Goal: Task Accomplishment & Management: Manage account settings

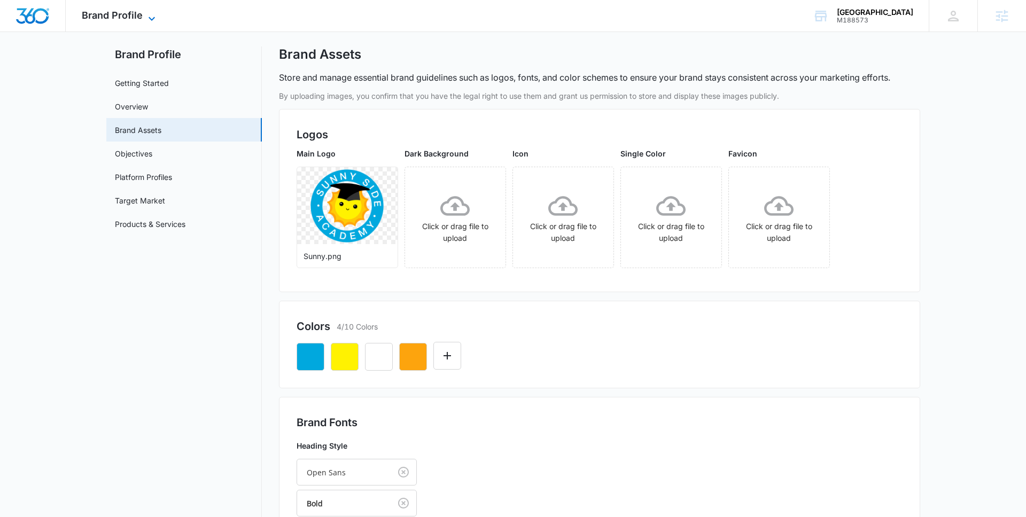
click at [113, 18] on span "Brand Profile" at bounding box center [112, 15] width 61 height 11
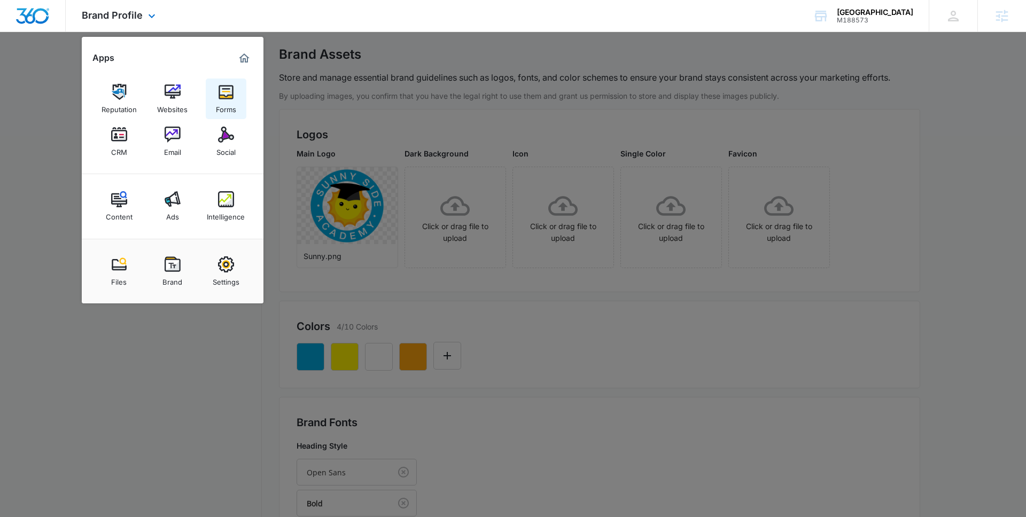
click at [231, 109] on div "Forms" at bounding box center [226, 107] width 20 height 14
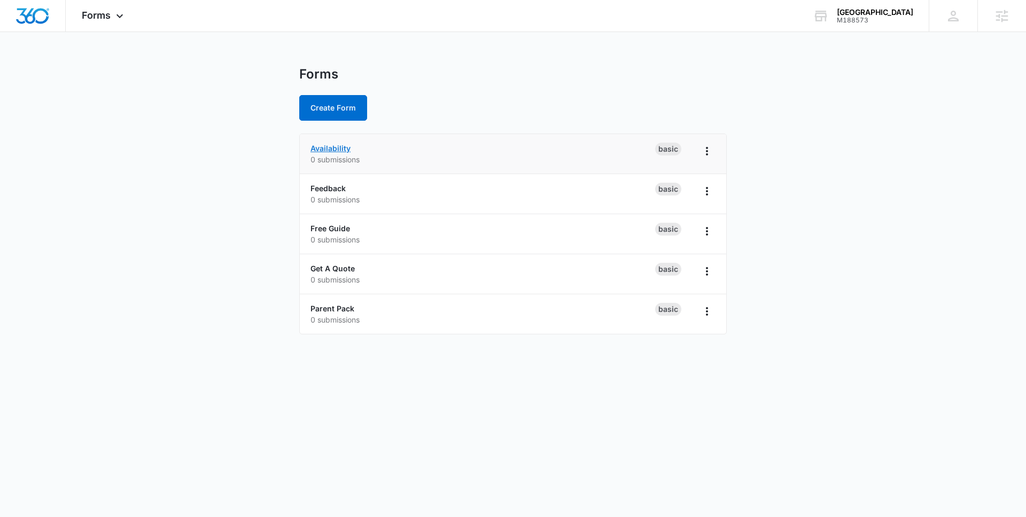
click at [337, 145] on link "Availability" at bounding box center [331, 148] width 40 height 9
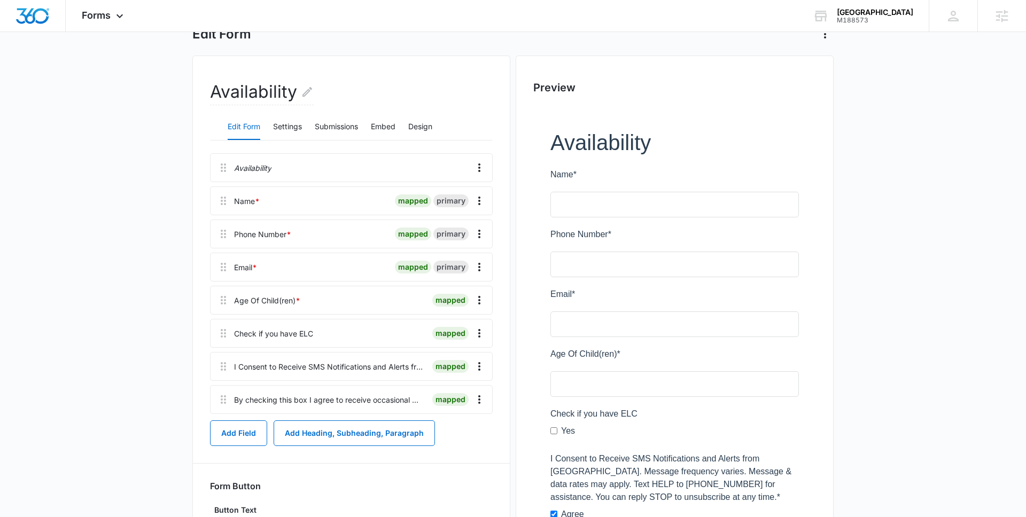
scroll to position [2, 0]
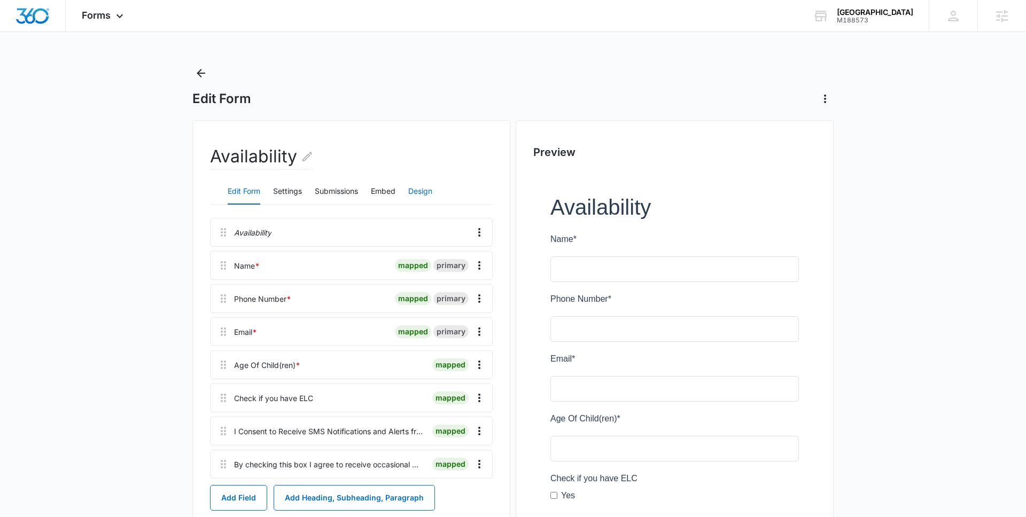
click at [423, 187] on button "Design" at bounding box center [420, 192] width 24 height 26
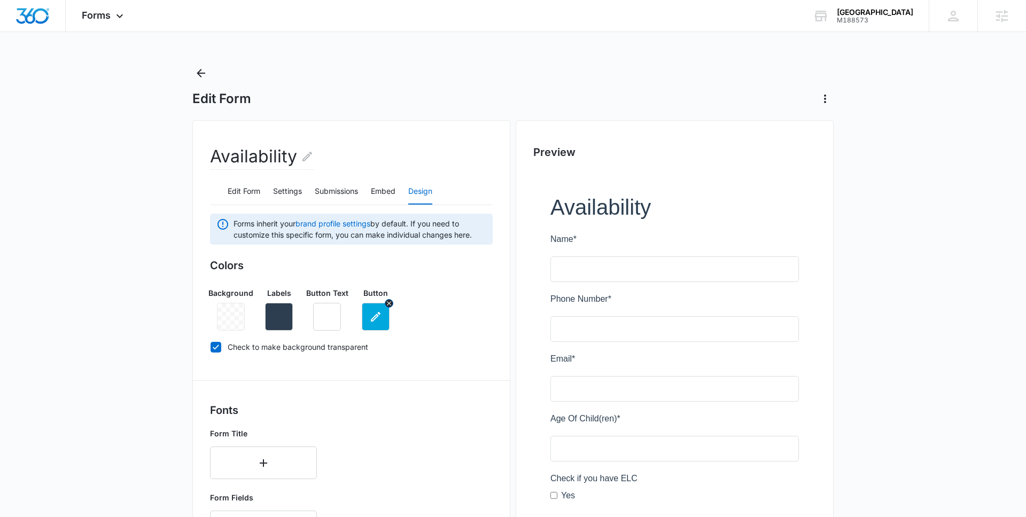
click at [376, 319] on icon "button" at bounding box center [375, 317] width 13 height 13
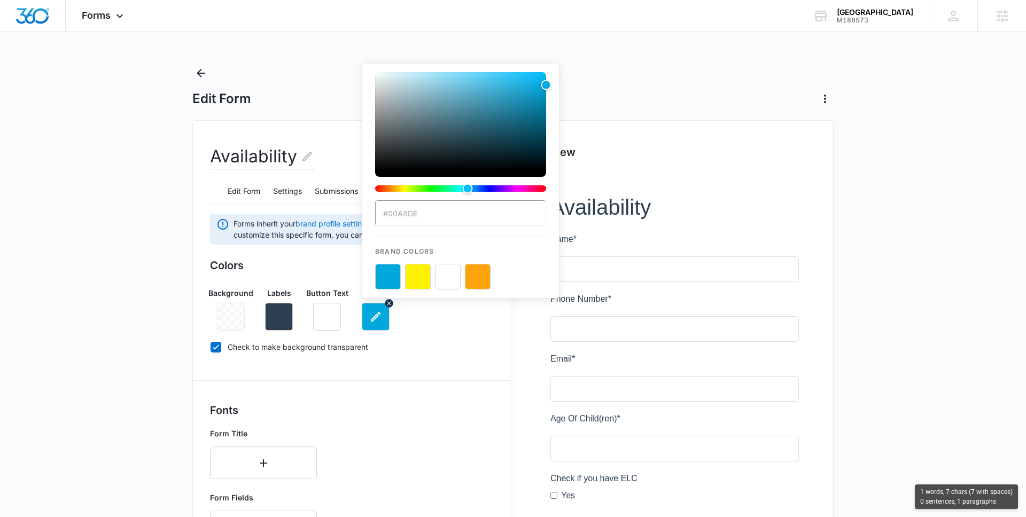
type input "#00a8de"
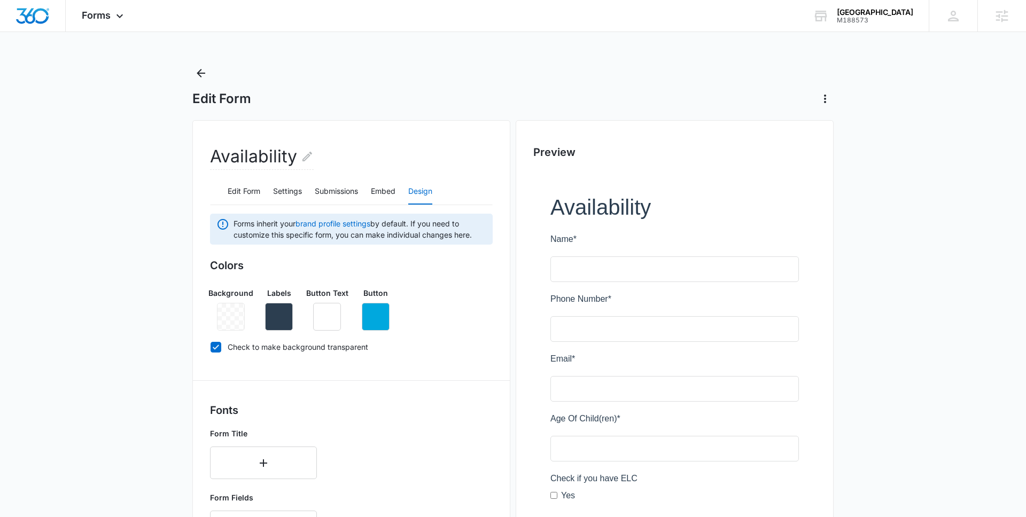
click at [423, 336] on div "Colors Background Labels Button Text Button Check to make background transparent" at bounding box center [351, 309] width 283 height 102
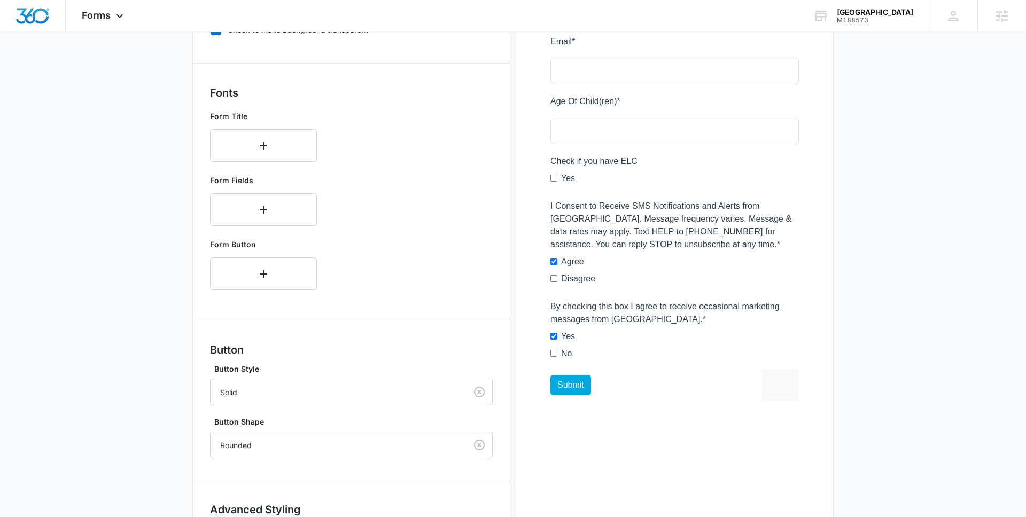
scroll to position [403, 0]
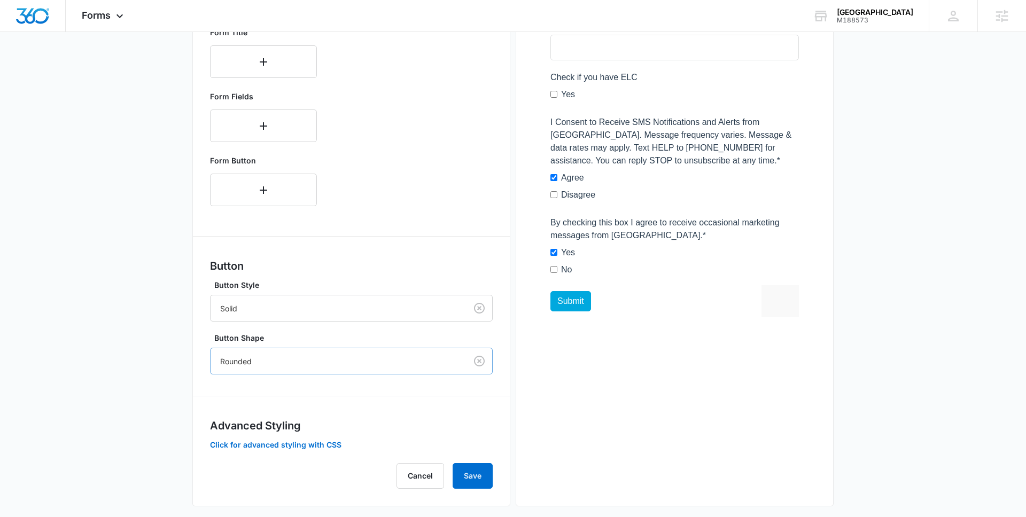
click at [236, 365] on div at bounding box center [336, 361] width 233 height 13
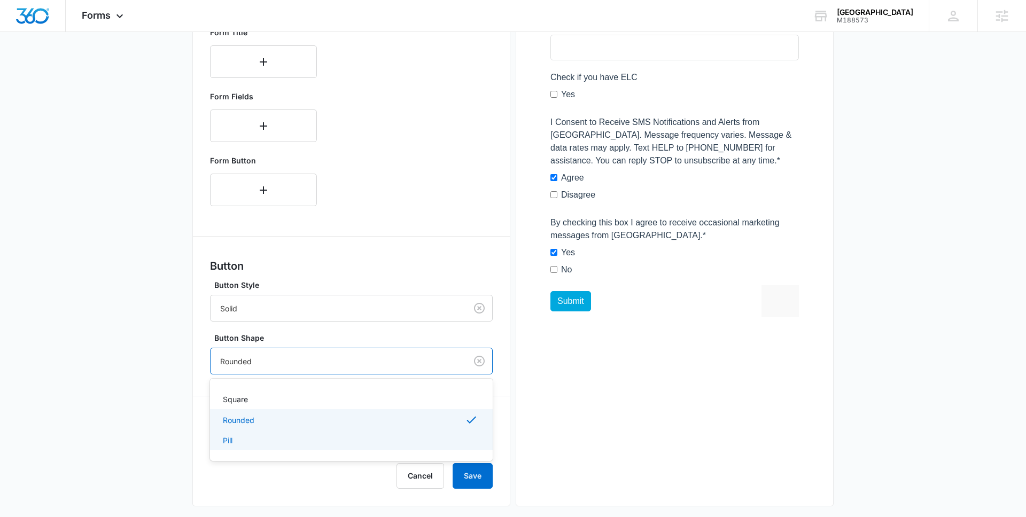
click at [228, 442] on p "Pill" at bounding box center [228, 440] width 10 height 11
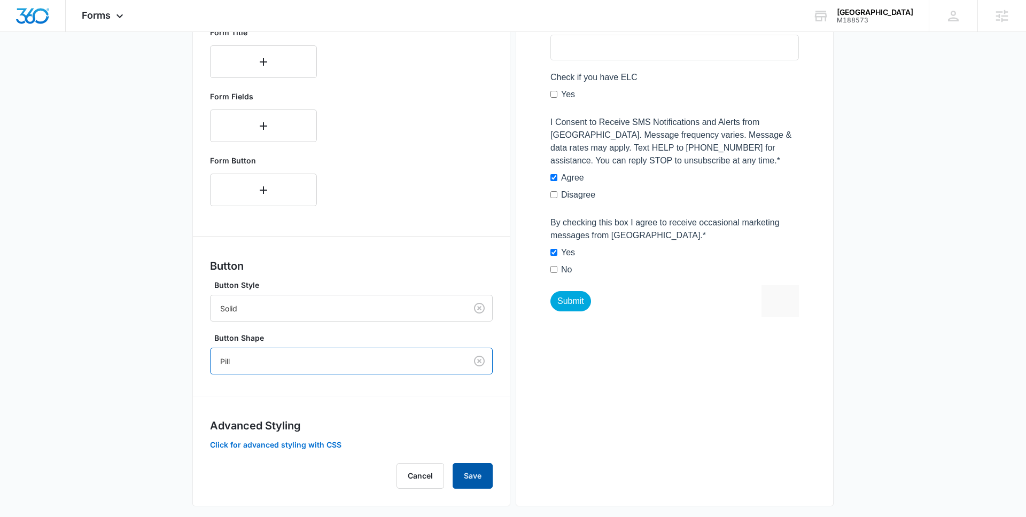
click at [469, 477] on button "Save" at bounding box center [473, 476] width 40 height 26
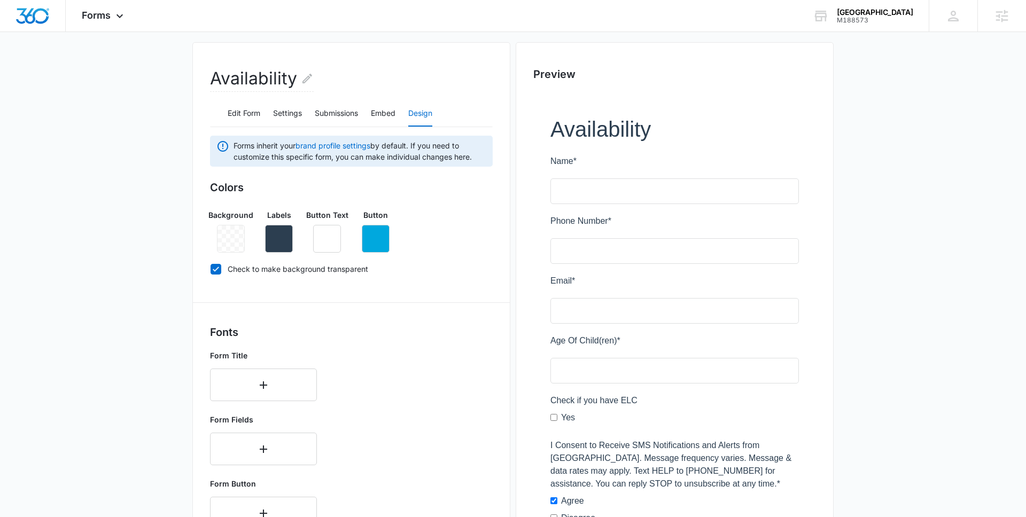
scroll to position [0, 0]
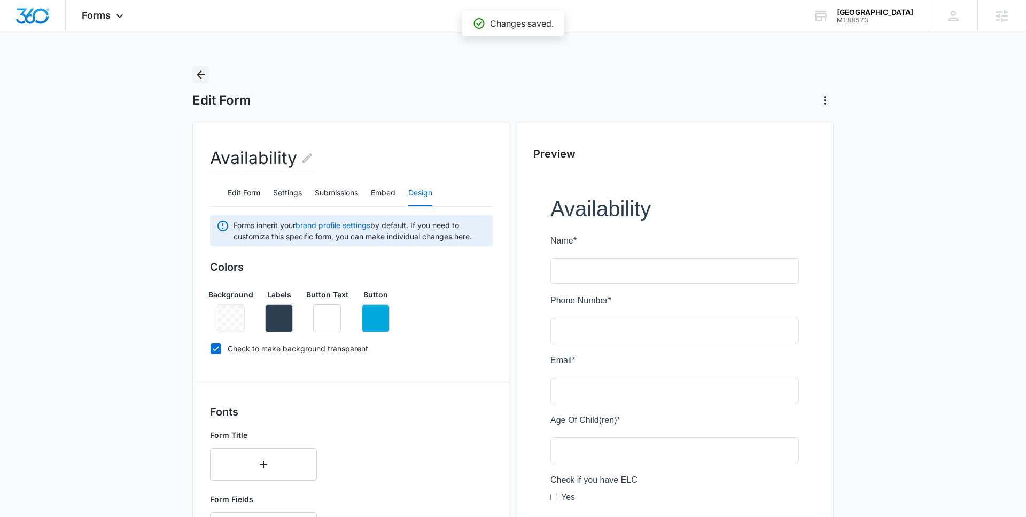
click at [200, 70] on icon "Back" at bounding box center [201, 74] width 13 height 13
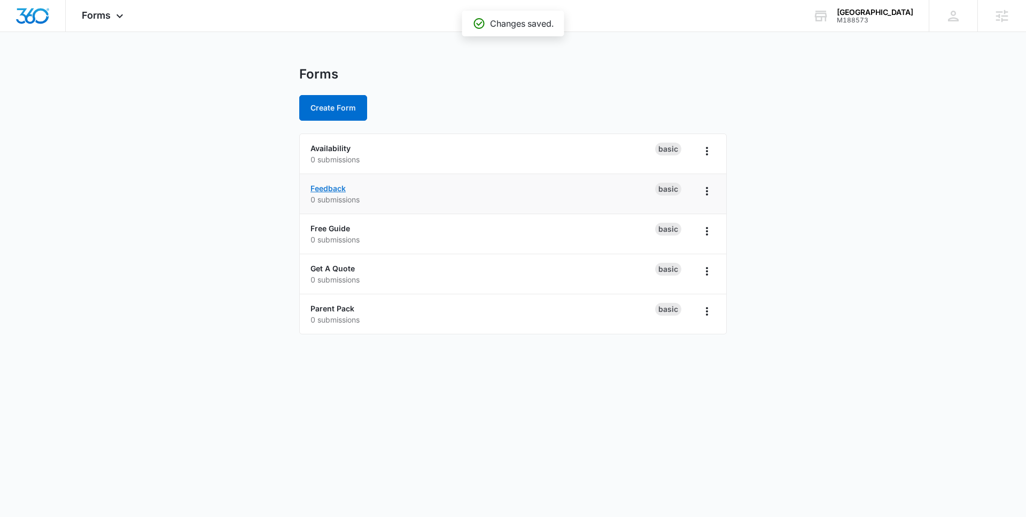
click at [334, 187] on link "Feedback" at bounding box center [328, 188] width 35 height 9
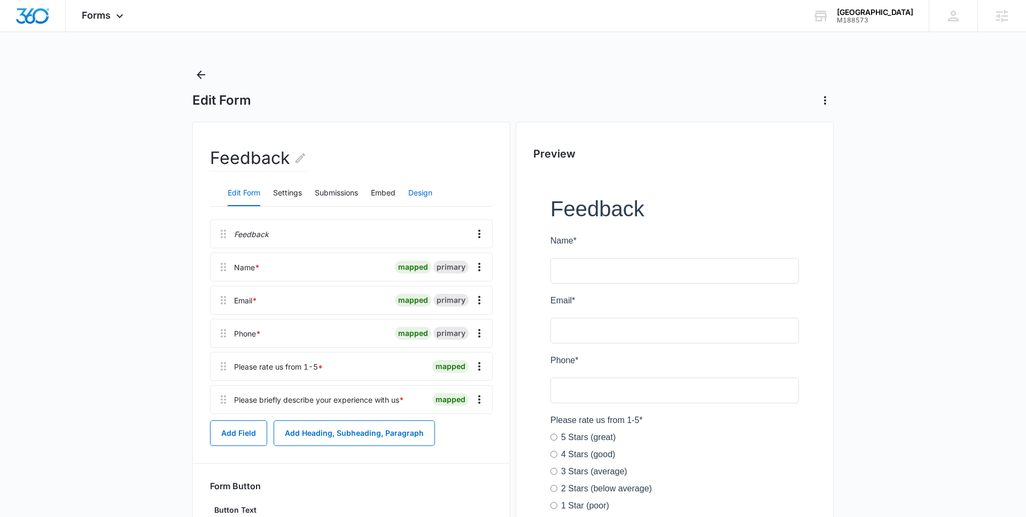
click at [432, 195] on button "Design" at bounding box center [420, 194] width 24 height 26
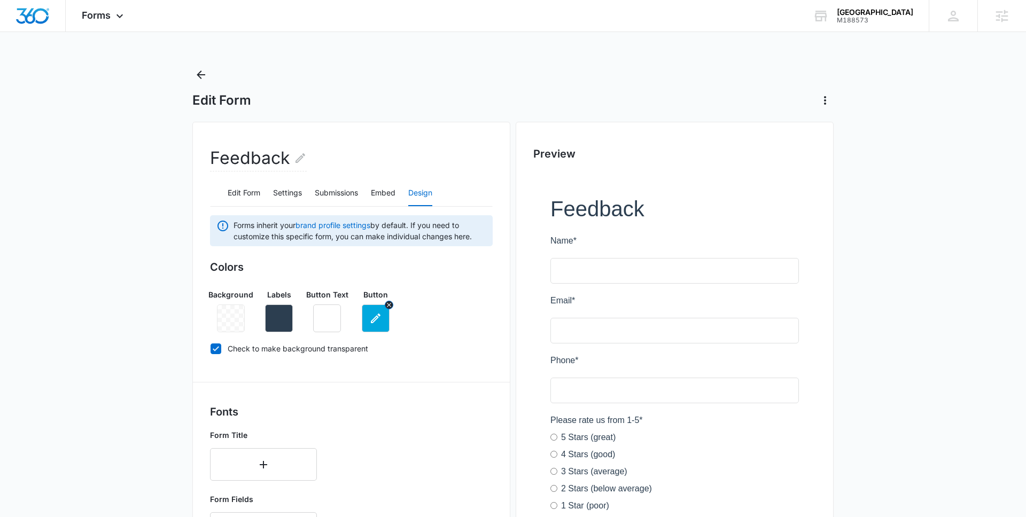
click at [373, 313] on icon "button" at bounding box center [375, 318] width 13 height 13
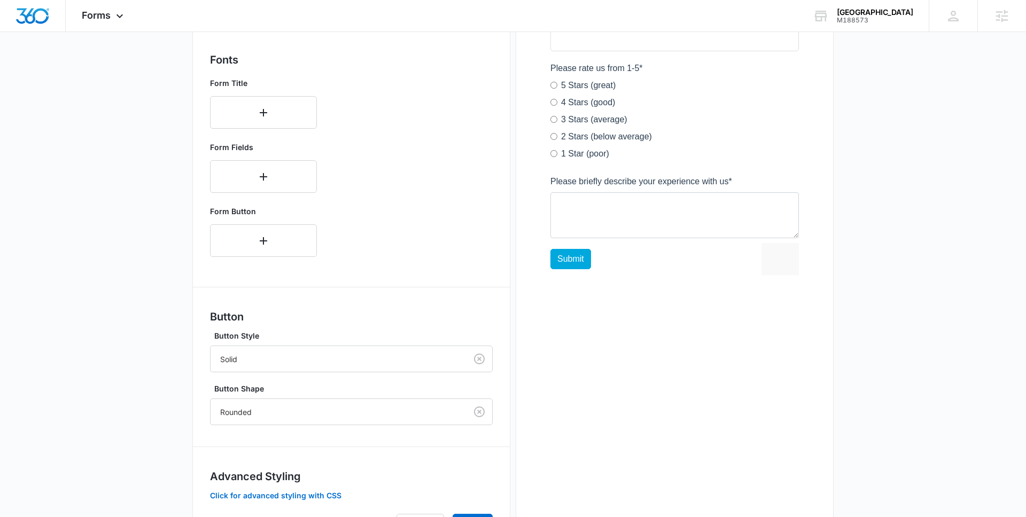
scroll to position [411, 0]
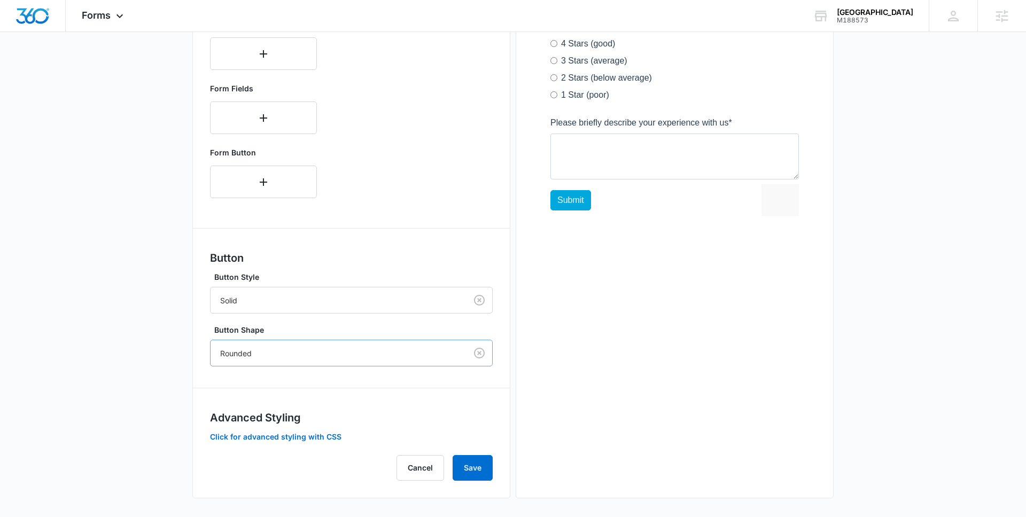
click at [354, 348] on div at bounding box center [336, 353] width 233 height 13
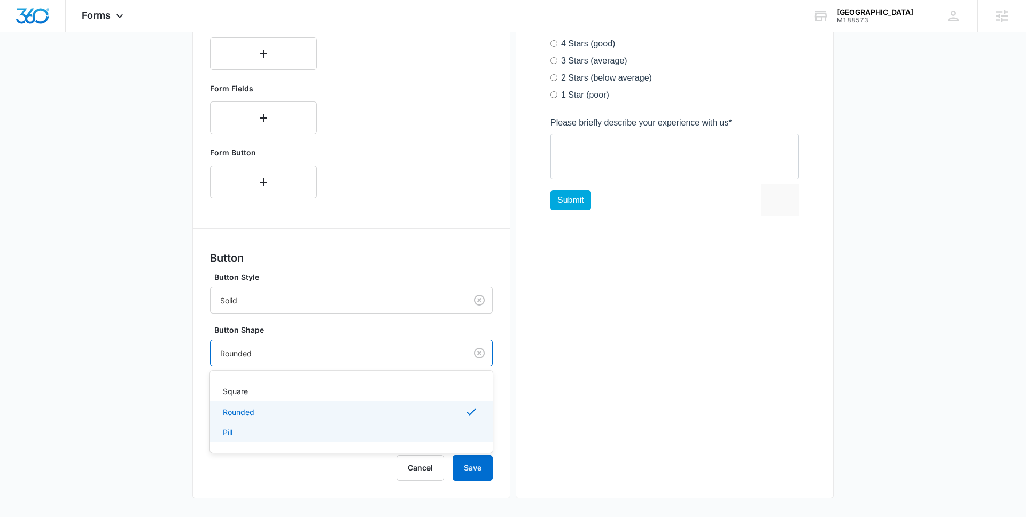
click at [311, 430] on div "Pill" at bounding box center [350, 432] width 255 height 11
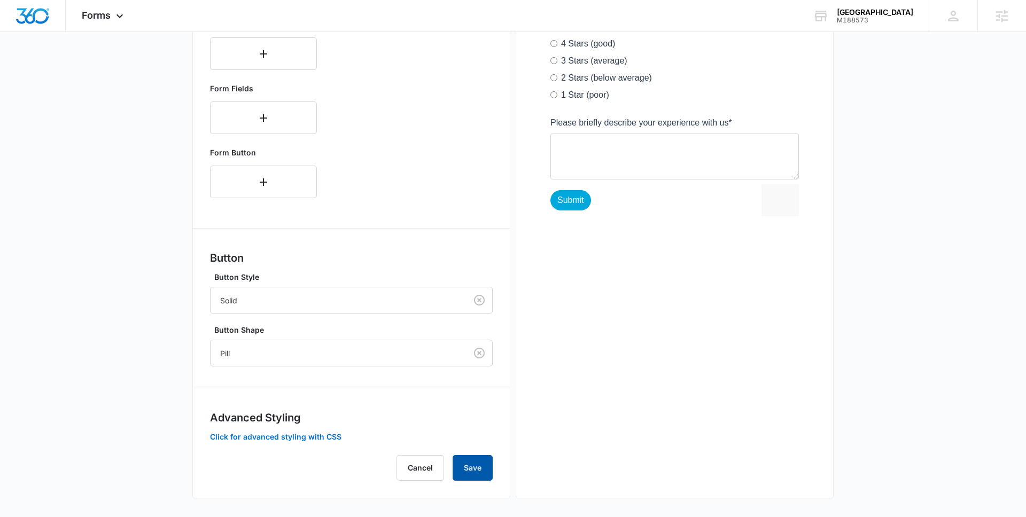
click at [487, 466] on button "Save" at bounding box center [473, 468] width 40 height 26
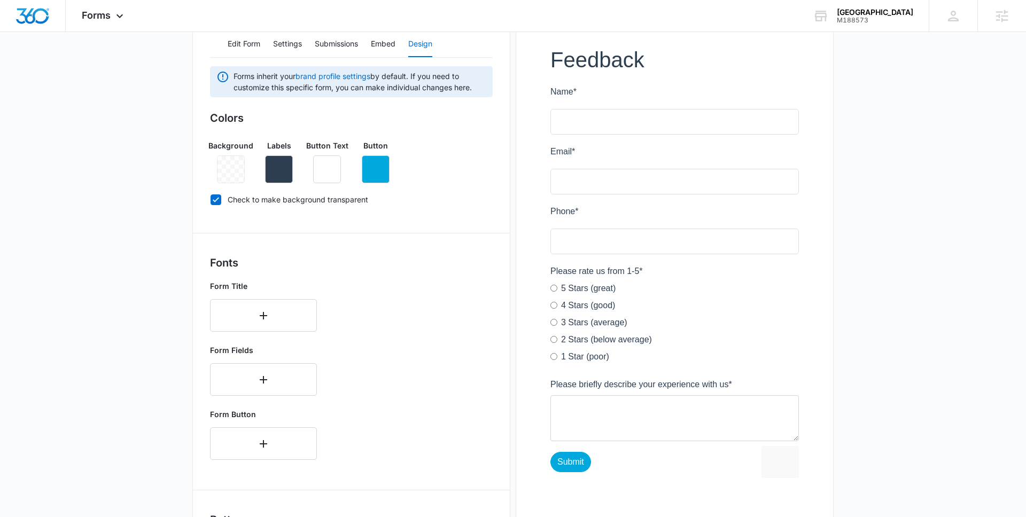
scroll to position [0, 0]
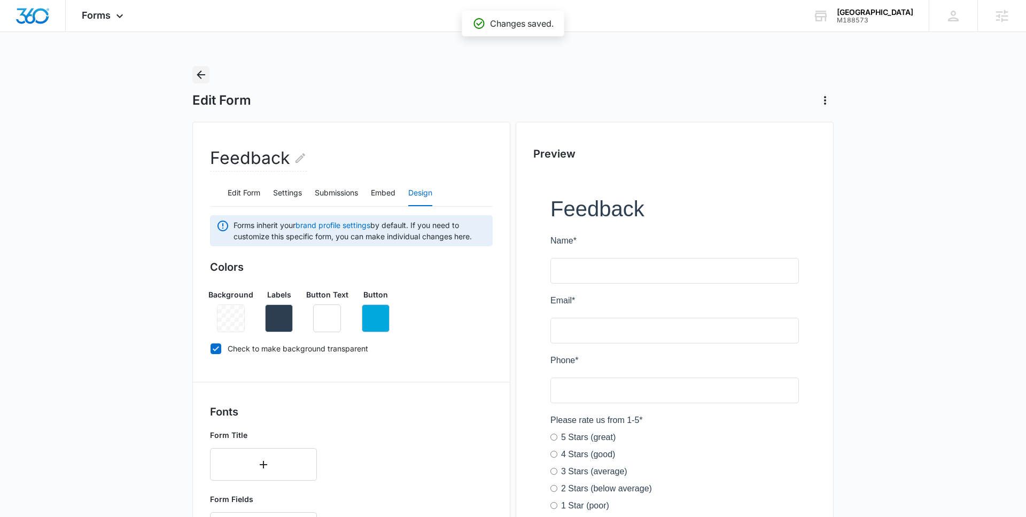
click at [198, 81] on icon "Back" at bounding box center [201, 74] width 13 height 13
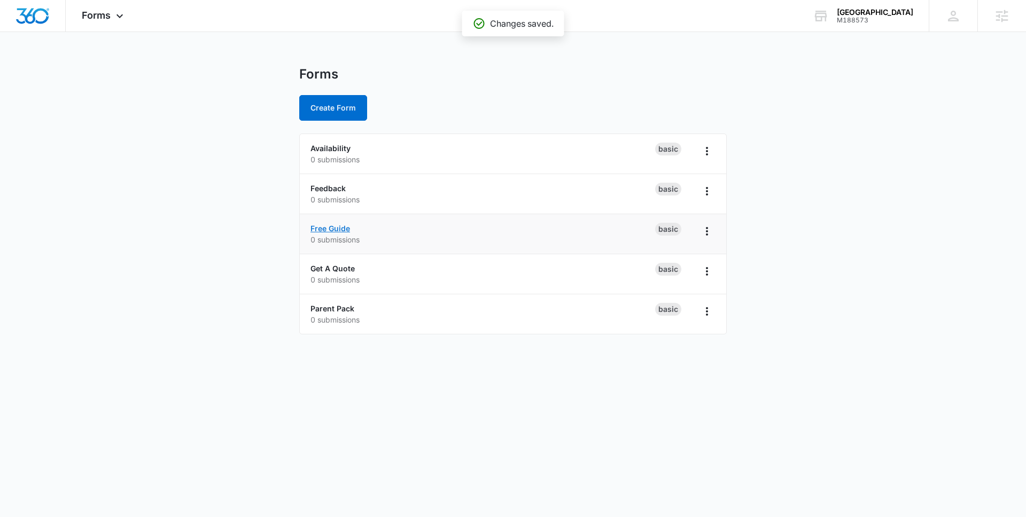
click at [322, 231] on link "Free Guide" at bounding box center [331, 228] width 40 height 9
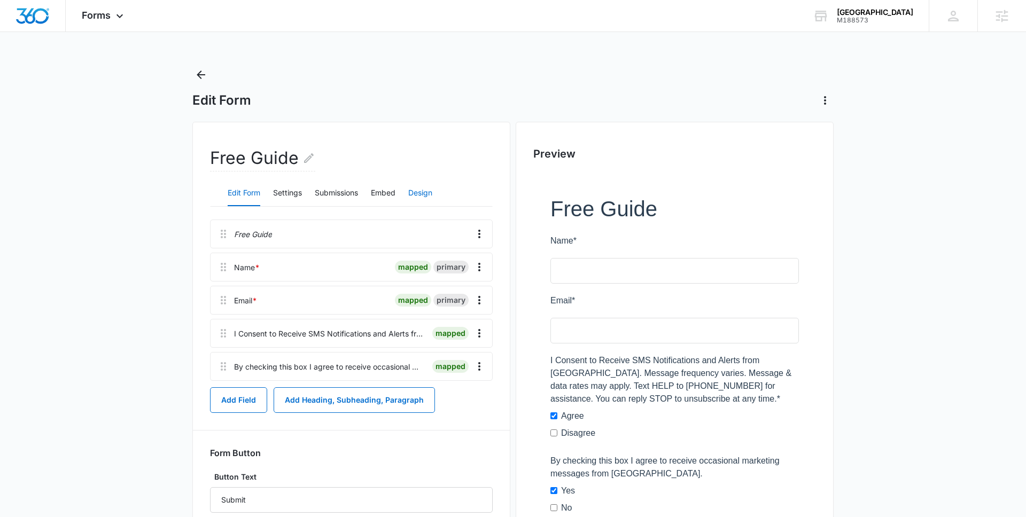
click at [419, 192] on button "Design" at bounding box center [420, 194] width 24 height 26
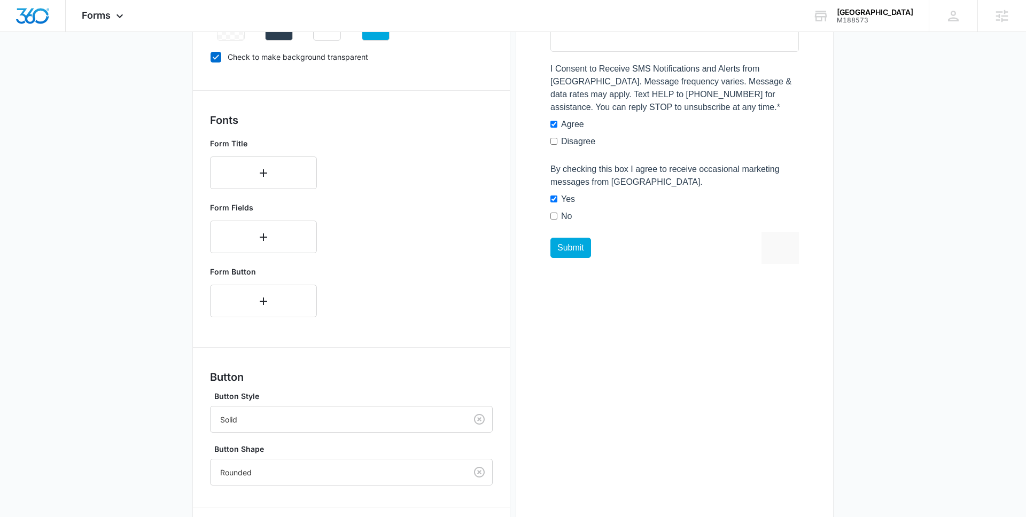
scroll to position [414, 0]
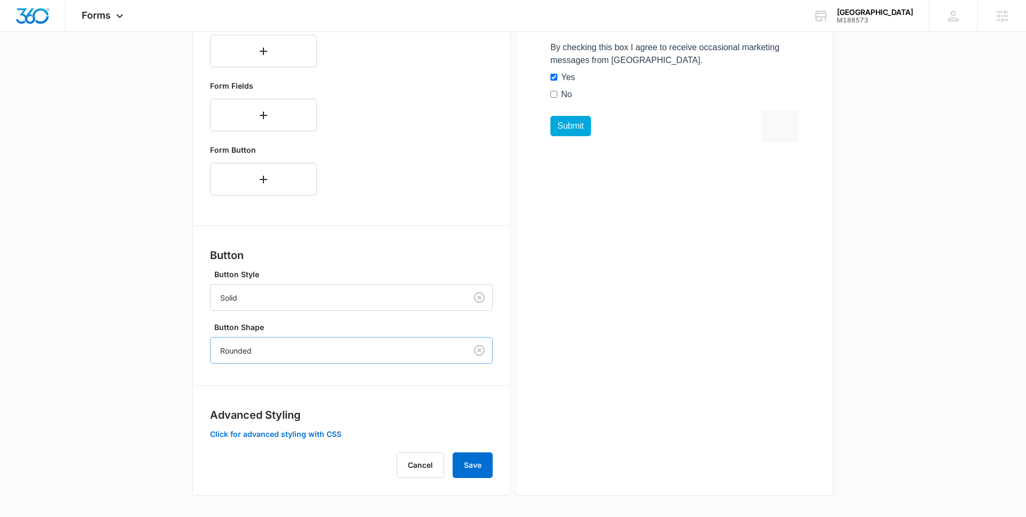
click at [278, 357] on div "Rounded" at bounding box center [339, 351] width 256 height 24
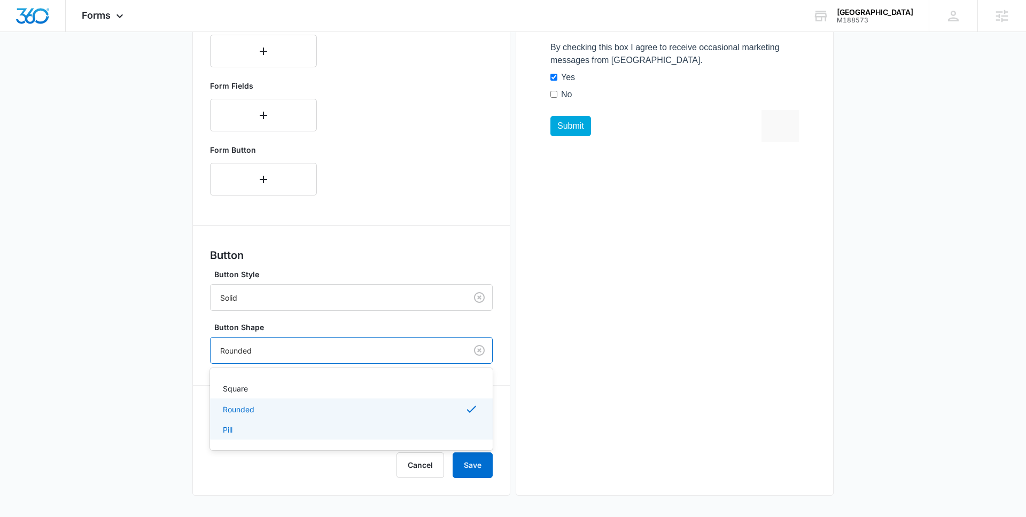
click at [255, 427] on div "Pill" at bounding box center [350, 429] width 255 height 11
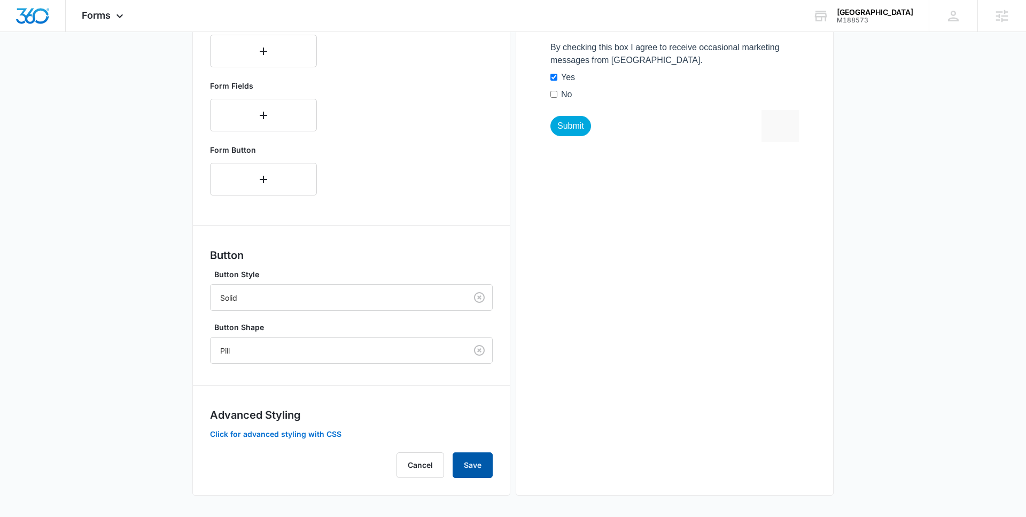
click at [464, 466] on button "Save" at bounding box center [473, 466] width 40 height 26
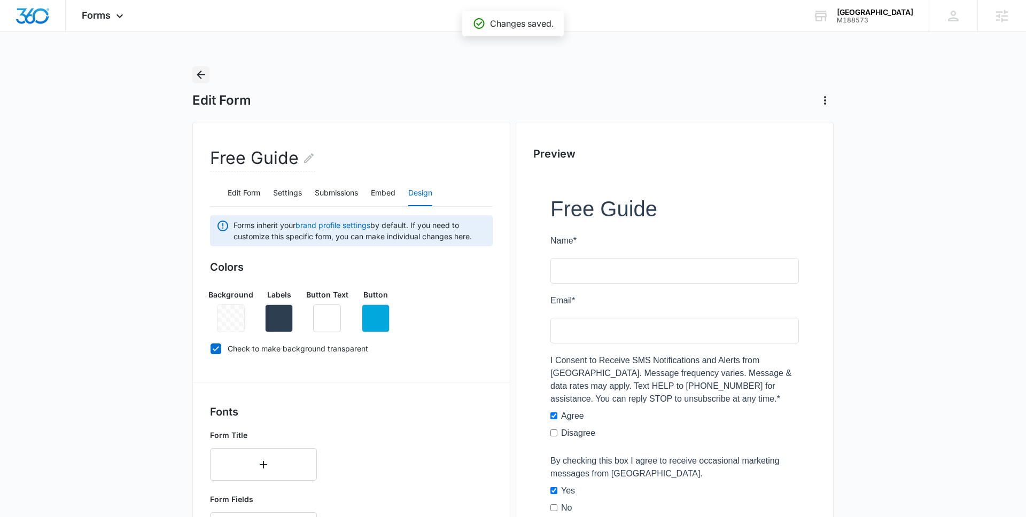
click at [205, 74] on icon "Back" at bounding box center [201, 74] width 13 height 13
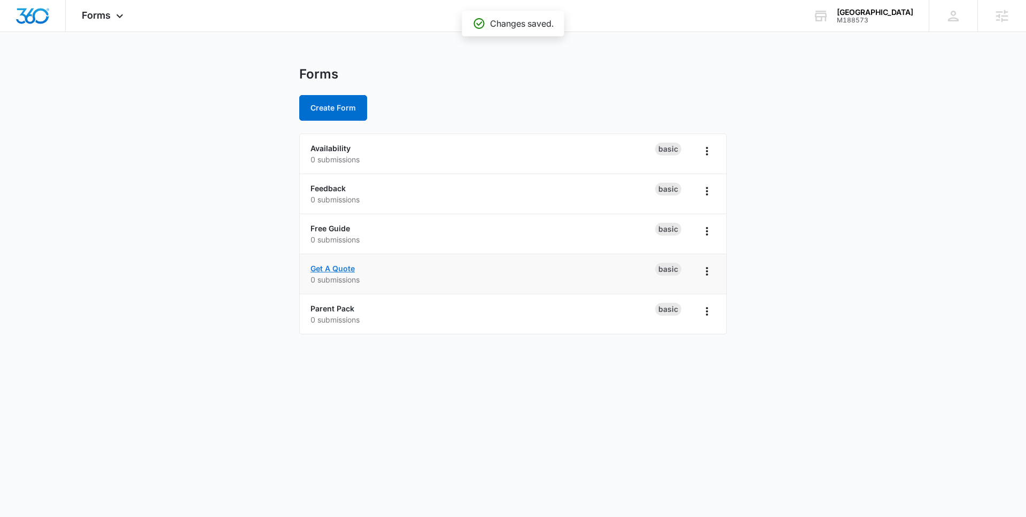
click at [346, 269] on link "Get A Quote" at bounding box center [333, 268] width 44 height 9
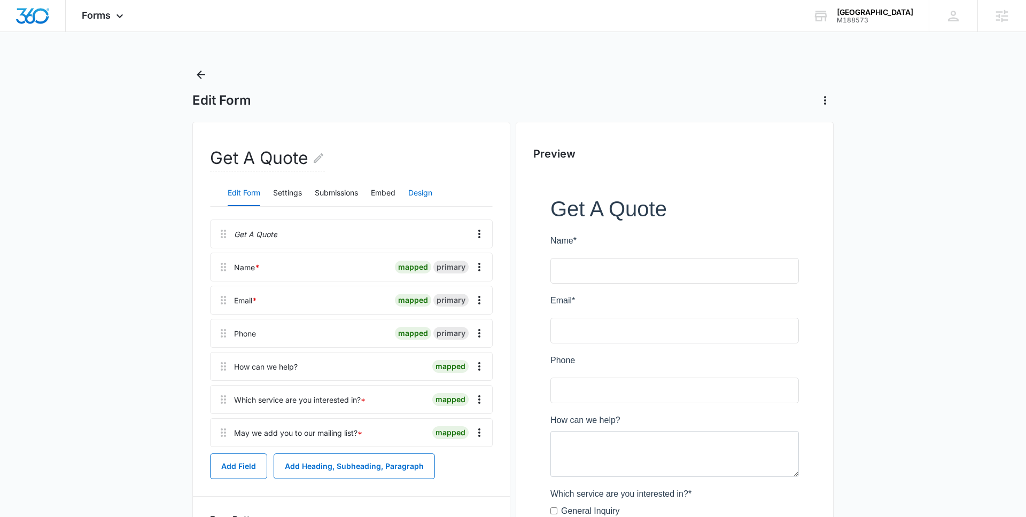
click at [422, 193] on button "Design" at bounding box center [420, 194] width 24 height 26
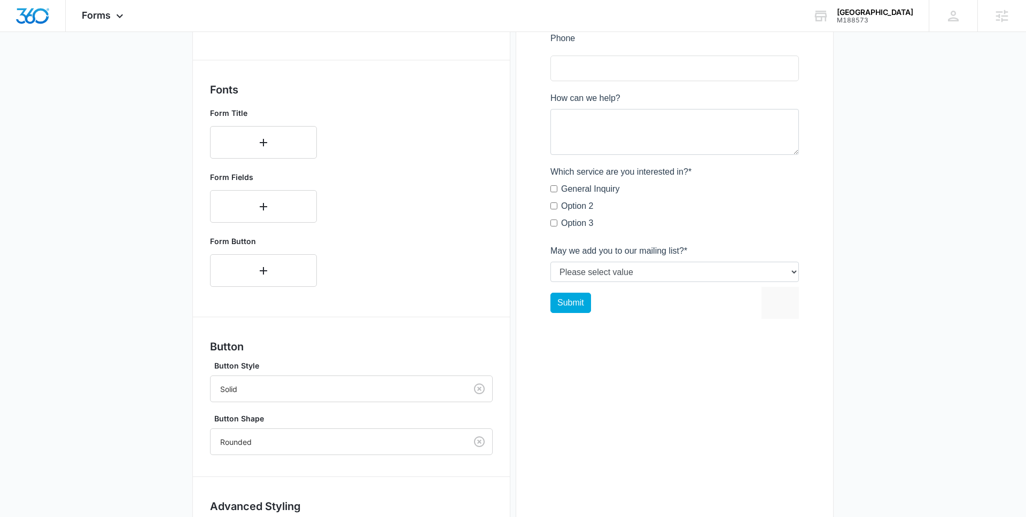
scroll to position [414, 0]
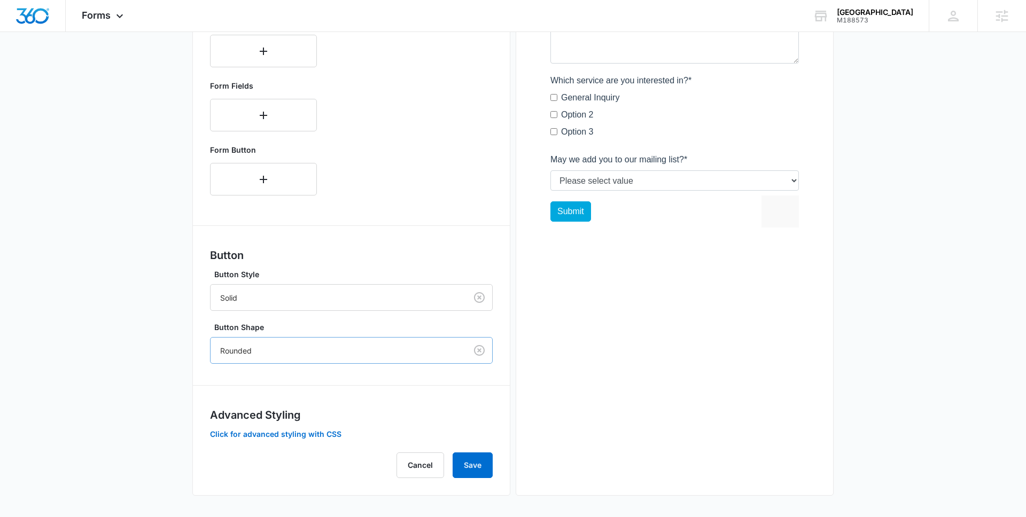
click at [259, 349] on div at bounding box center [336, 350] width 233 height 13
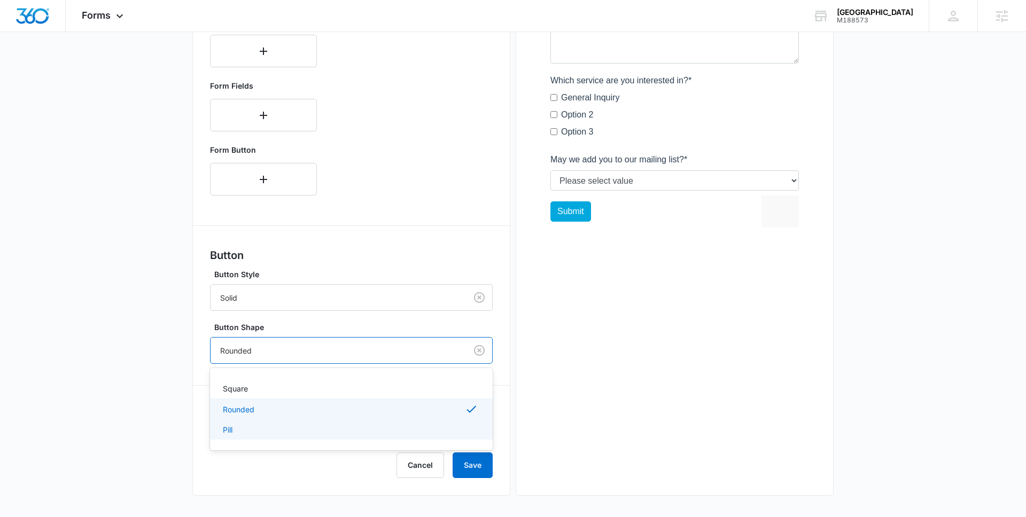
click at [235, 428] on div "Pill" at bounding box center [350, 429] width 255 height 11
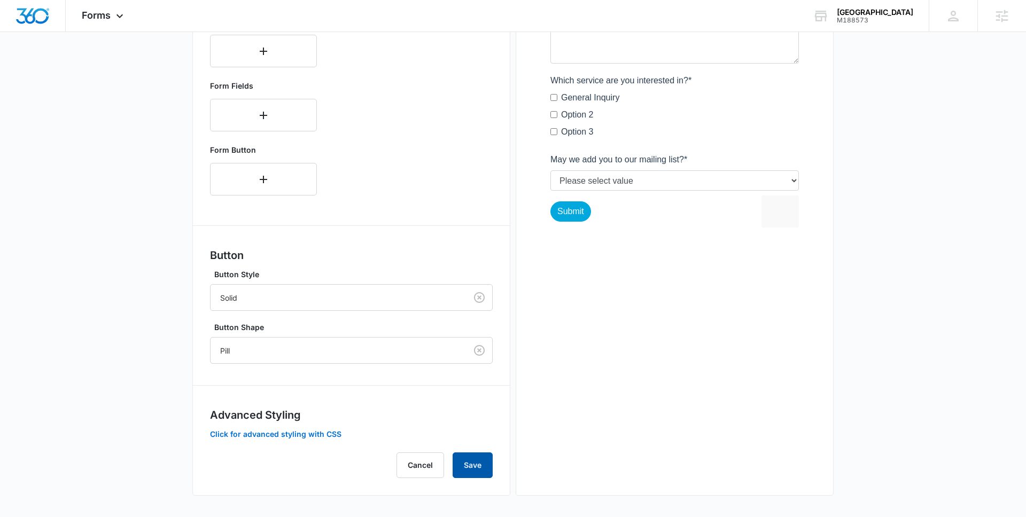
click at [466, 462] on button "Save" at bounding box center [473, 466] width 40 height 26
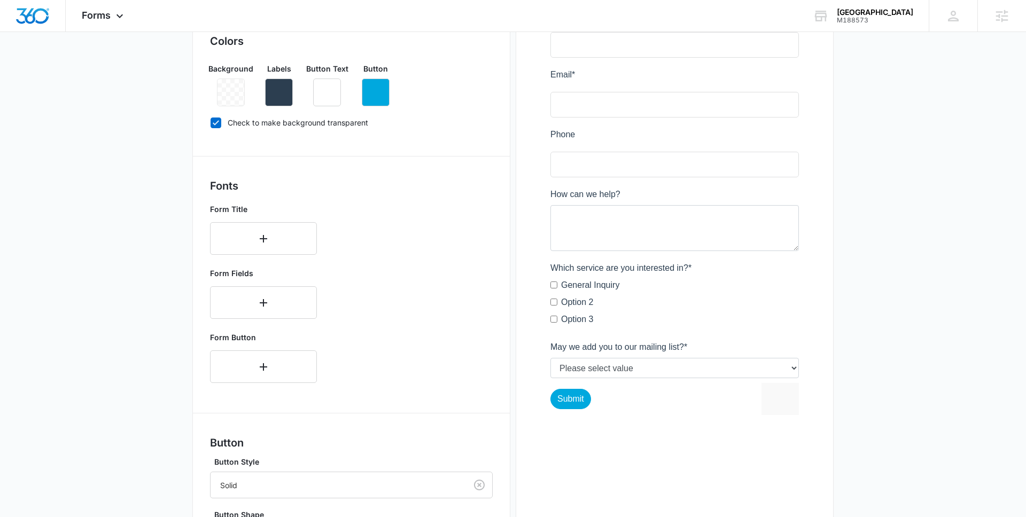
scroll to position [0, 0]
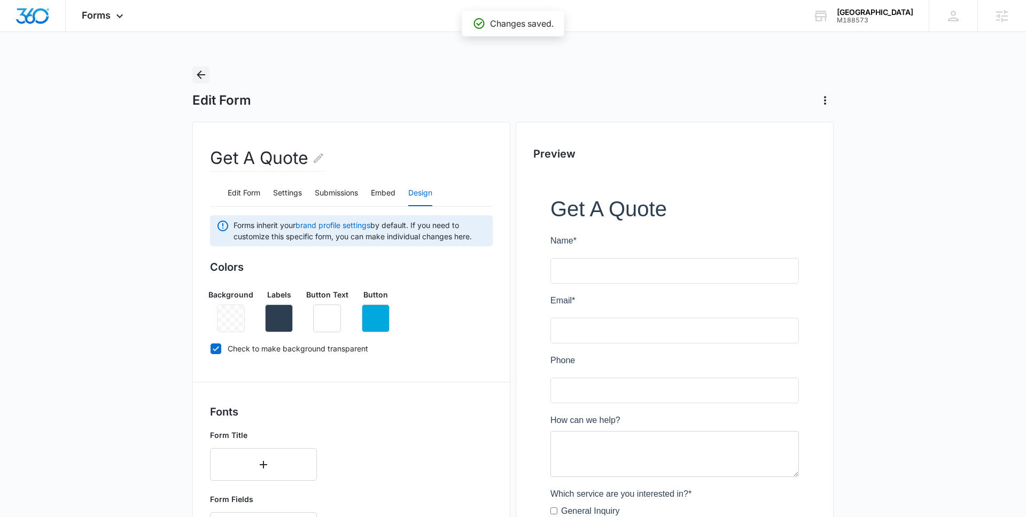
click at [200, 76] on icon "Back" at bounding box center [201, 74] width 13 height 13
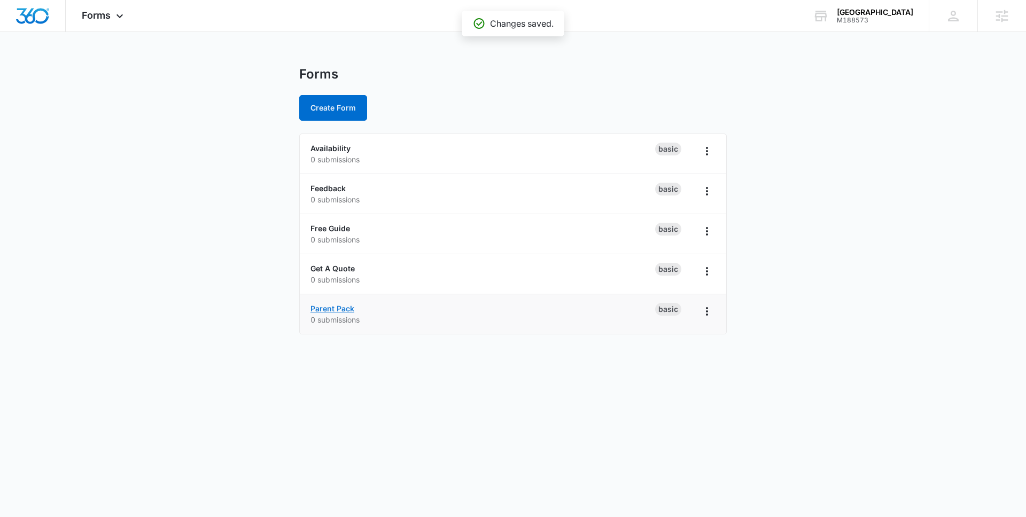
click at [327, 311] on link "Parent Pack" at bounding box center [333, 308] width 44 height 9
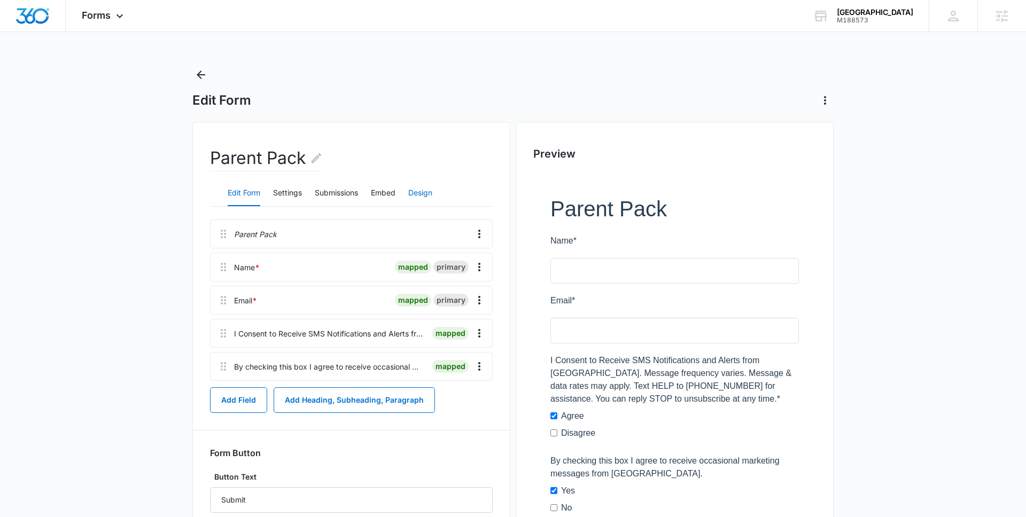
click at [420, 193] on button "Design" at bounding box center [420, 194] width 24 height 26
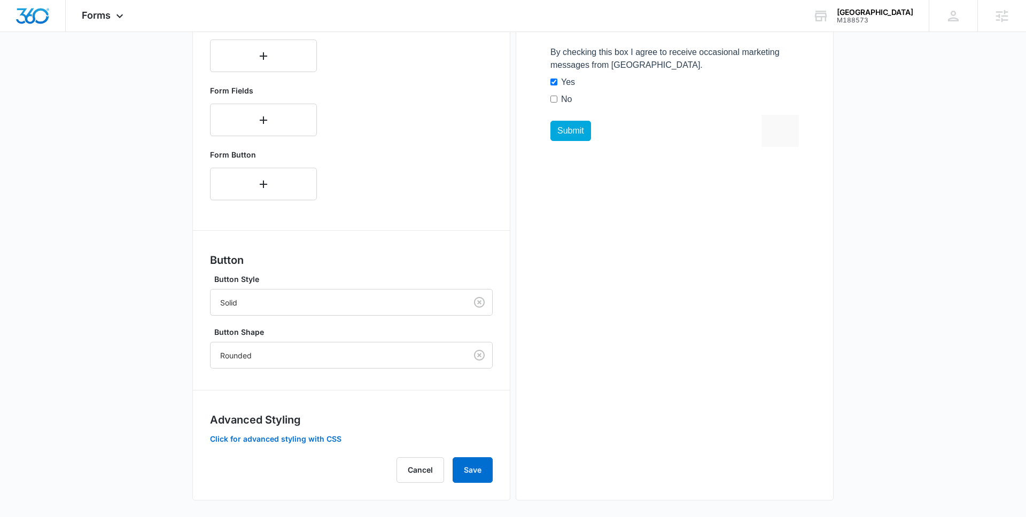
scroll to position [414, 0]
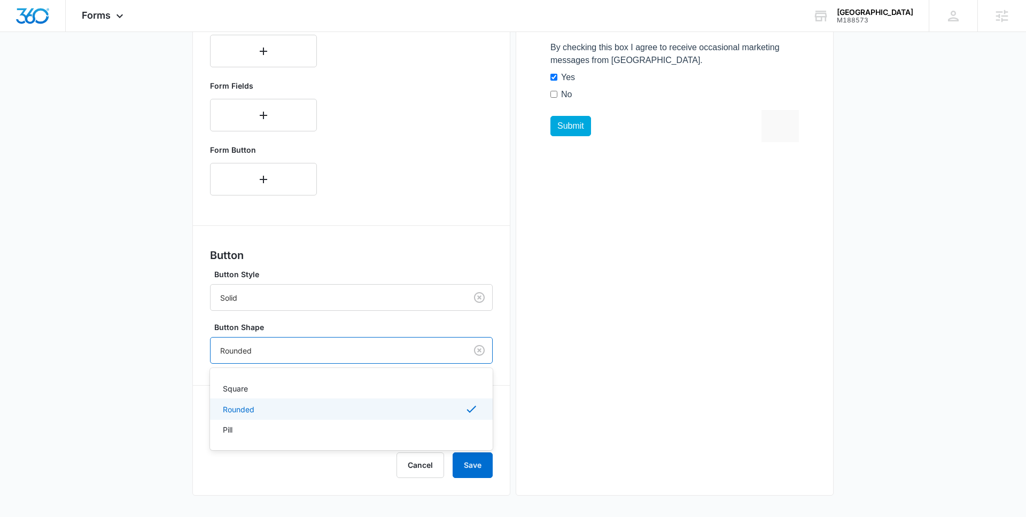
click at [283, 358] on div "Rounded" at bounding box center [339, 351] width 256 height 24
click at [238, 429] on div "Pill" at bounding box center [350, 429] width 255 height 11
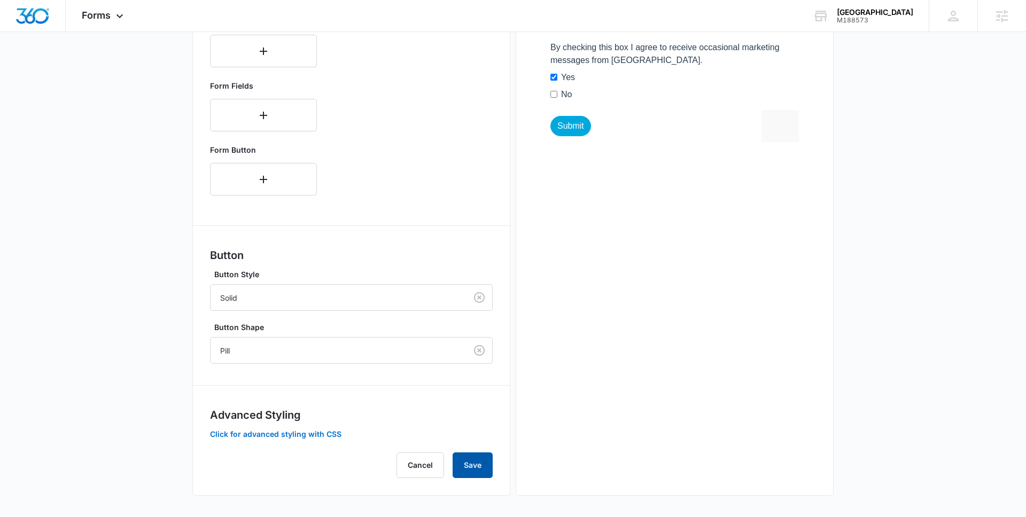
click at [468, 464] on button "Save" at bounding box center [473, 466] width 40 height 26
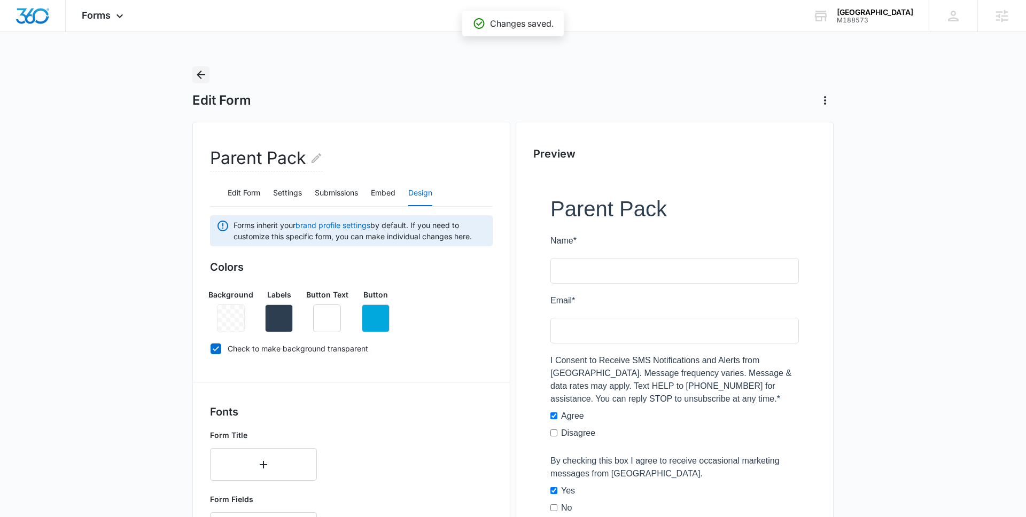
click at [205, 75] on icon "Back" at bounding box center [201, 74] width 13 height 13
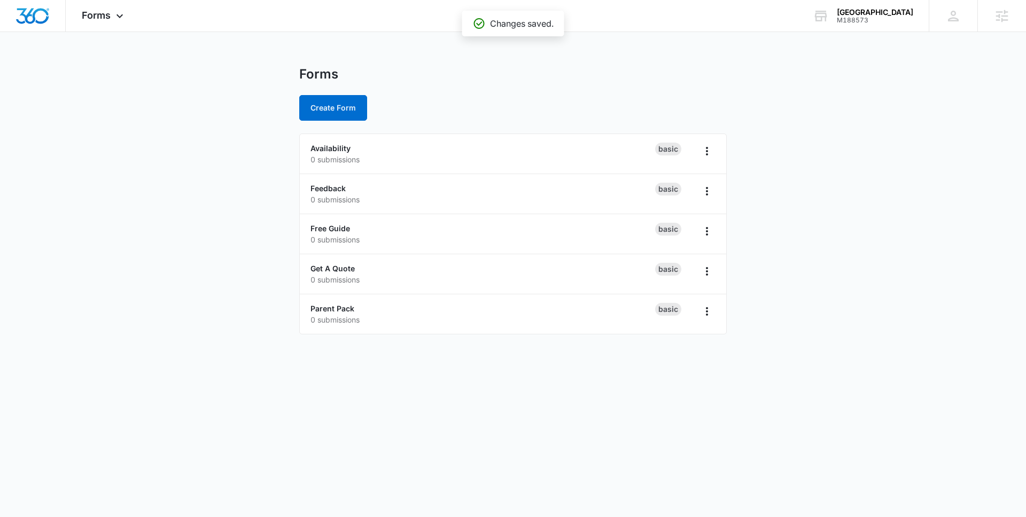
click at [193, 164] on main "Forms Create Form Availability 0 submissions Basic Feedback 0 submissions Basic…" at bounding box center [513, 206] width 1026 height 281
click at [331, 149] on link "Availability" at bounding box center [331, 148] width 40 height 9
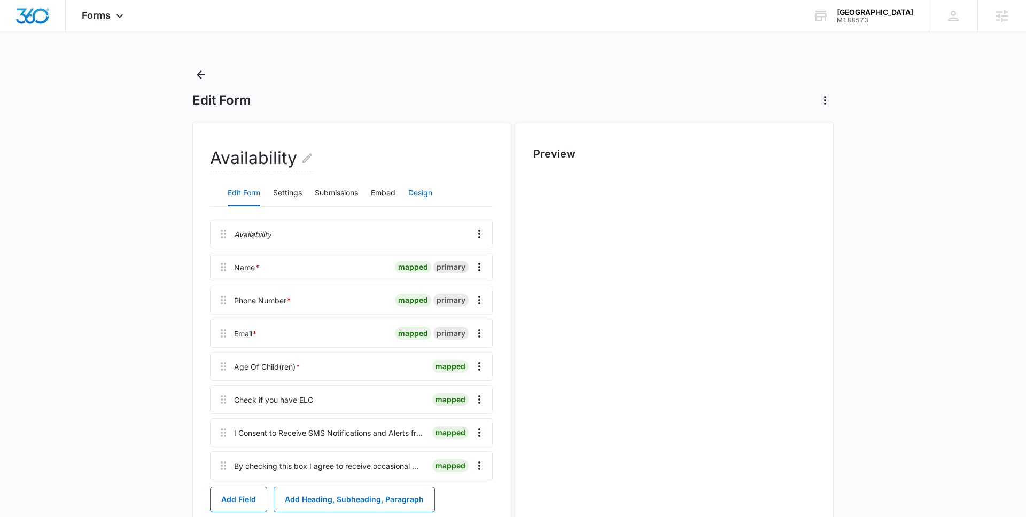
click at [426, 193] on button "Design" at bounding box center [420, 194] width 24 height 26
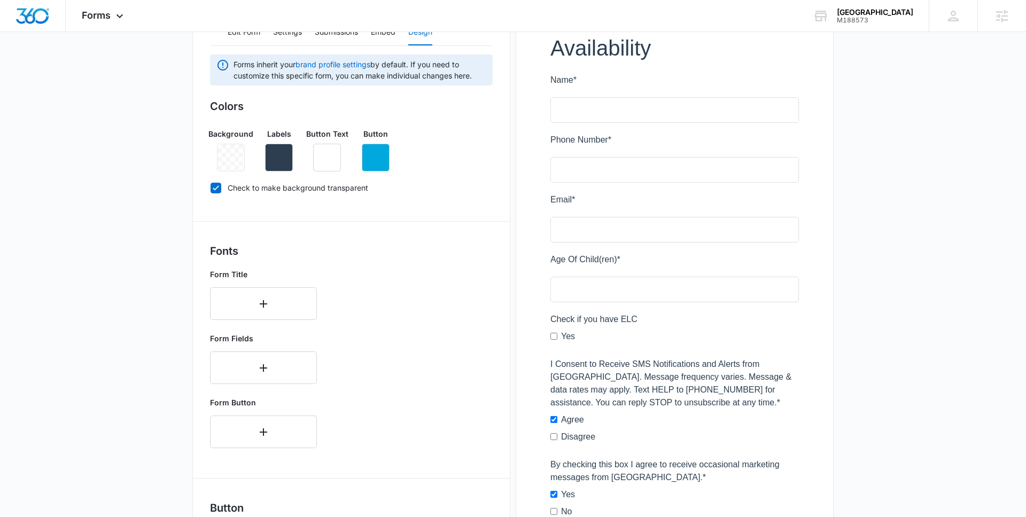
scroll to position [365, 0]
